Goal: Task Accomplishment & Management: Use online tool/utility

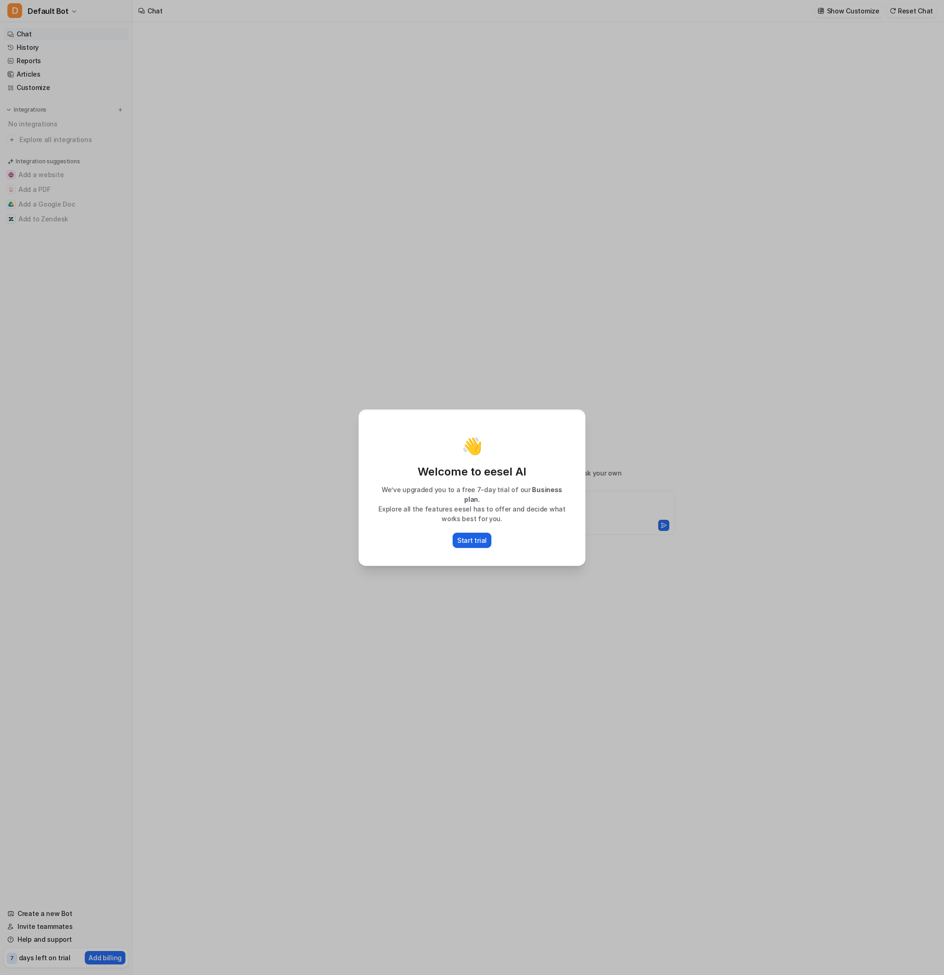
type textarea "**********"
click at [466, 535] on p "Start trial" at bounding box center [472, 540] width 30 height 10
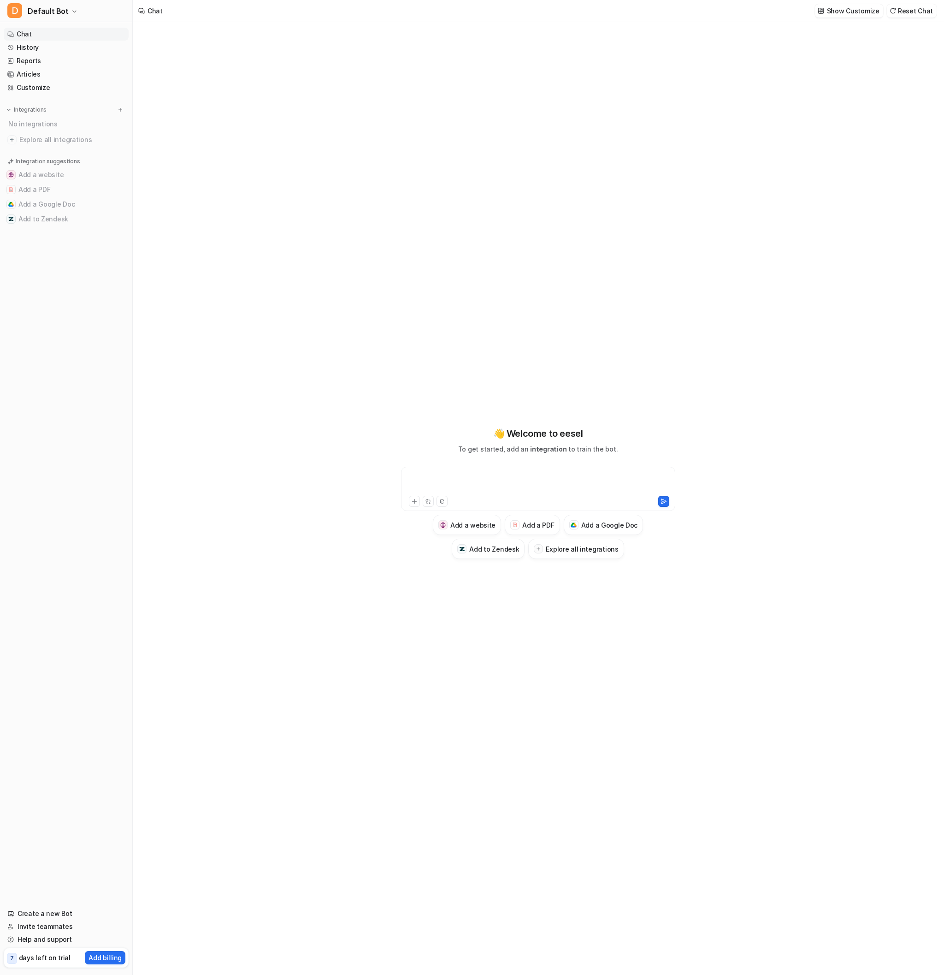
click at [503, 485] on div at bounding box center [538, 483] width 270 height 21
click at [556, 477] on div at bounding box center [538, 483] width 270 height 21
